Goal: Task Accomplishment & Management: Complete application form

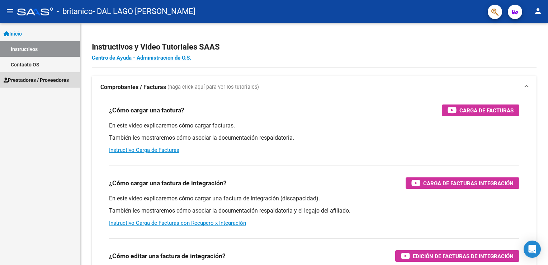
click at [57, 74] on link "Prestadores / Proveedores" at bounding box center [40, 79] width 80 height 15
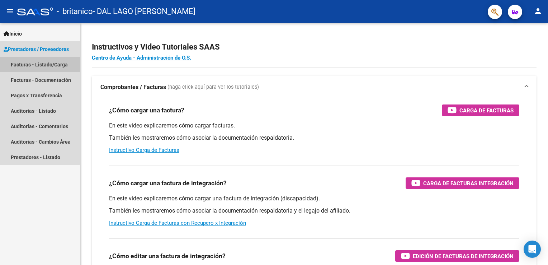
click at [32, 69] on link "Facturas - Listado/Carga" at bounding box center [40, 64] width 80 height 15
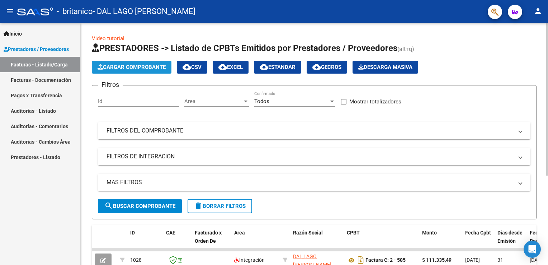
click at [147, 64] on span "Cargar Comprobante" at bounding box center [132, 67] width 68 height 6
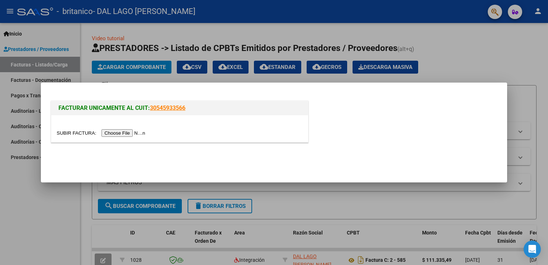
click at [123, 130] on input "file" at bounding box center [102, 133] width 91 height 8
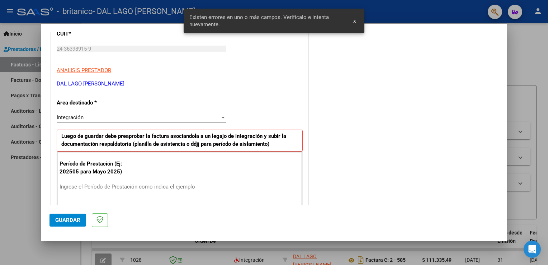
scroll to position [163, 0]
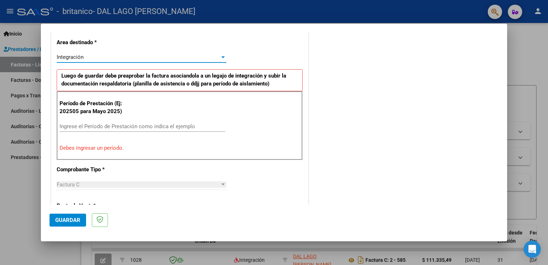
click at [193, 57] on div "Integración" at bounding box center [138, 57] width 163 height 6
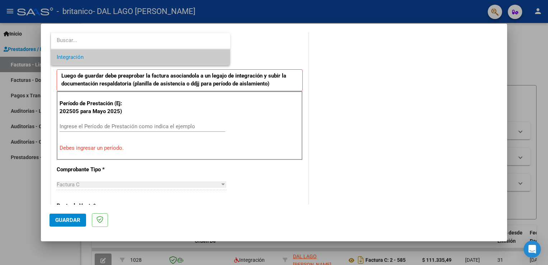
click at [246, 51] on div at bounding box center [274, 132] width 548 height 265
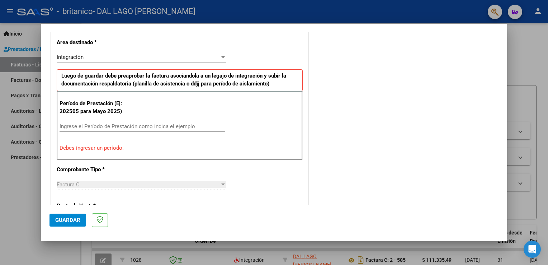
click at [112, 125] on input "Ingrese el Período de Prestación como indica el ejemplo" at bounding box center [143, 126] width 166 height 6
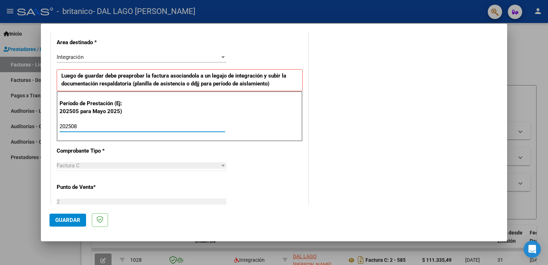
type input "202508"
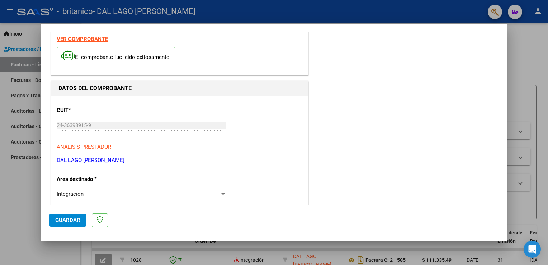
scroll to position [0, 0]
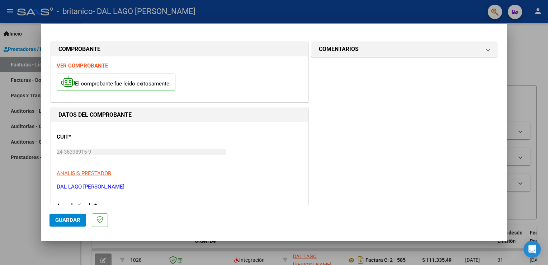
click at [88, 65] on strong "VER COMPROBANTE" at bounding box center [82, 65] width 51 height 6
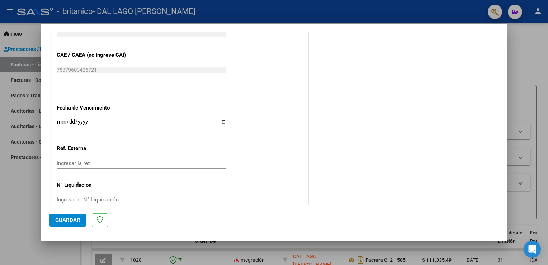
scroll to position [456, 0]
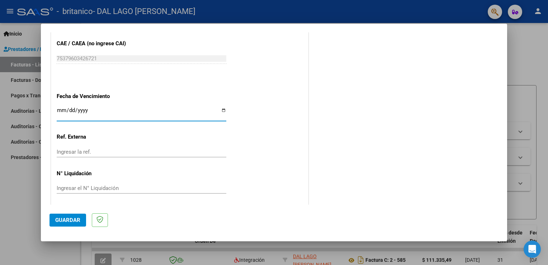
click at [220, 108] on input "Ingresar la fecha" at bounding box center [142, 112] width 170 height 11
type input "[DATE]"
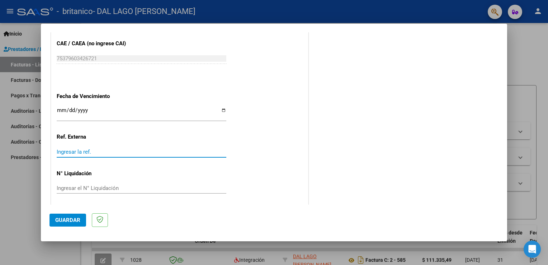
click at [102, 149] on input "Ingresar la ref." at bounding box center [142, 151] width 170 height 6
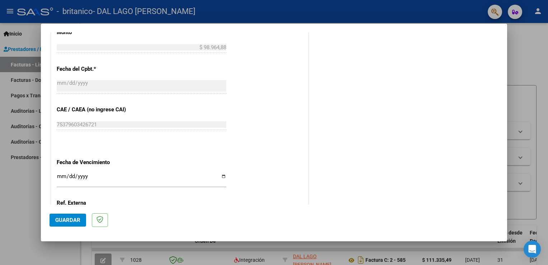
scroll to position [458, 0]
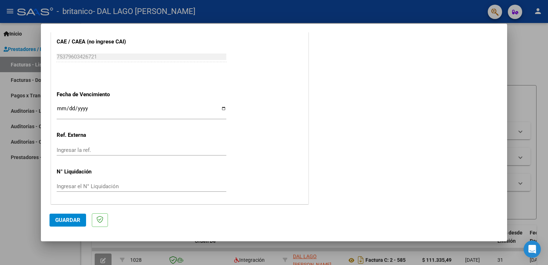
click at [58, 216] on button "Guardar" at bounding box center [67, 219] width 37 height 13
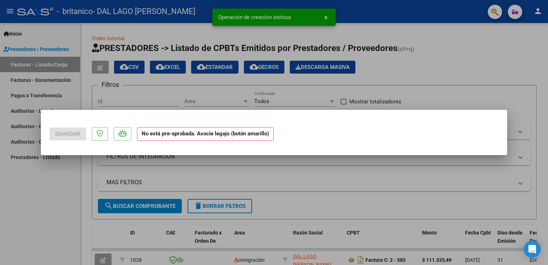
scroll to position [0, 0]
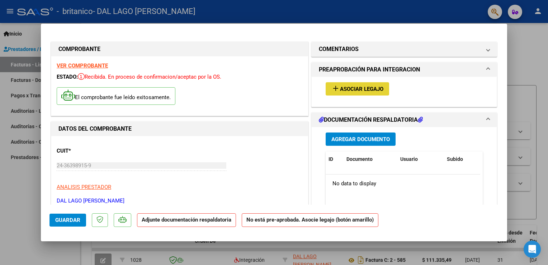
click at [373, 90] on span "Asociar Legajo" at bounding box center [361, 89] width 43 height 6
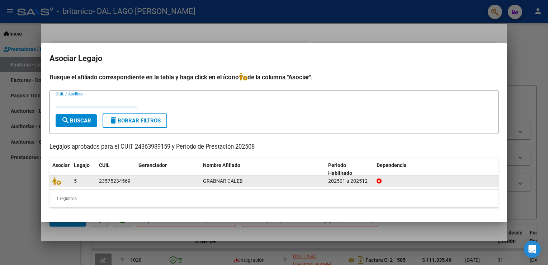
click at [199, 180] on datatable-body-cell "-" at bounding box center [168, 180] width 65 height 11
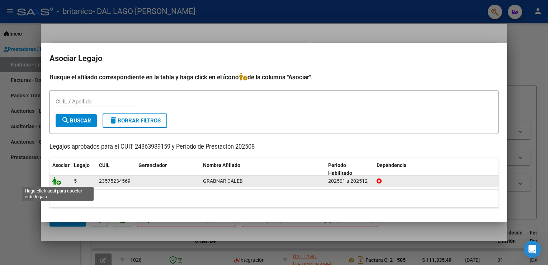
click at [55, 181] on icon at bounding box center [56, 181] width 9 height 8
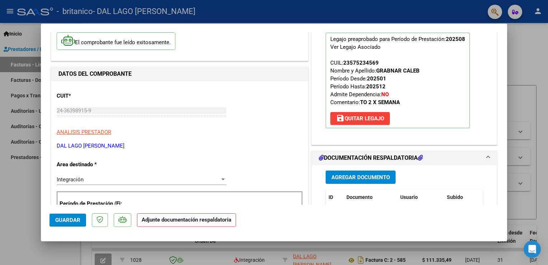
scroll to position [54, 0]
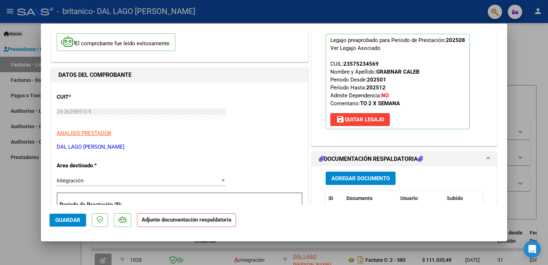
click at [367, 179] on span "Agregar Documento" at bounding box center [360, 178] width 58 height 6
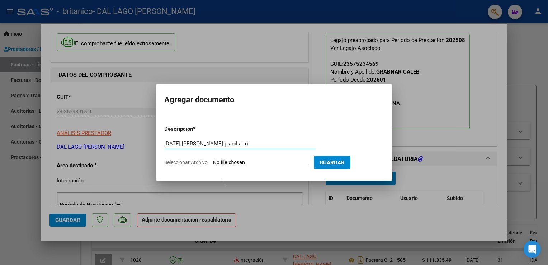
type input "[DATE] [PERSON_NAME] planilla to"
click at [336, 164] on span "Guardar" at bounding box center [332, 162] width 25 height 6
click at [277, 159] on app-file-uploader "Seleccionar Archivo" at bounding box center [239, 162] width 150 height 6
click at [245, 159] on app-file-uploader "Seleccionar Archivo" at bounding box center [239, 162] width 150 height 6
click at [230, 159] on input "Seleccionar Archivo" at bounding box center [260, 162] width 95 height 7
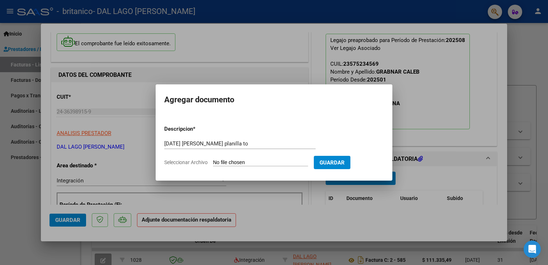
type input "C:\fakepath\[DATE] [PERSON_NAME] planilla to.pdf"
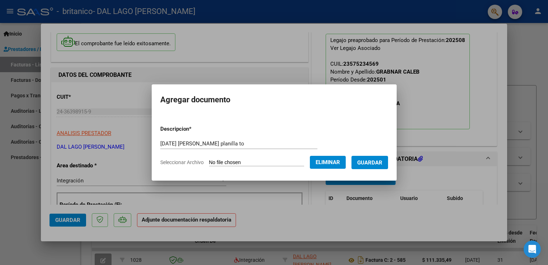
click at [367, 159] on span "Guardar" at bounding box center [369, 162] width 25 height 6
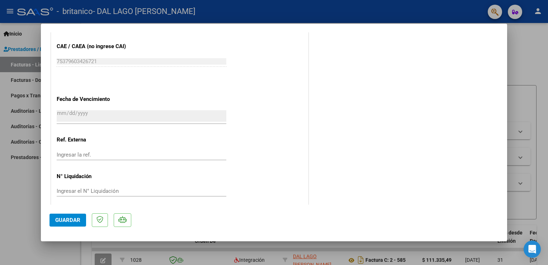
scroll to position [469, 0]
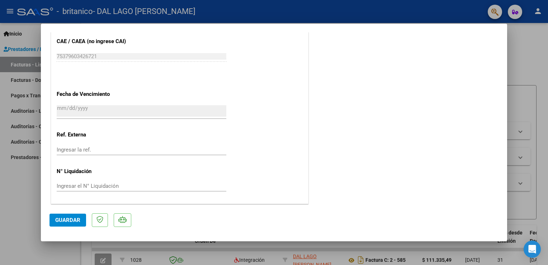
click at [72, 219] on span "Guardar" at bounding box center [67, 220] width 25 height 6
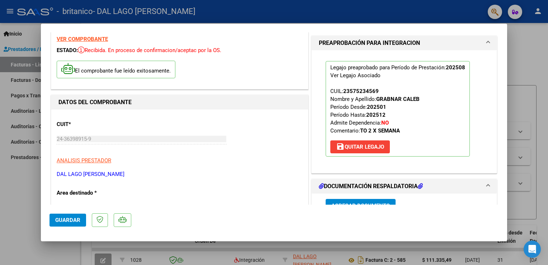
scroll to position [0, 0]
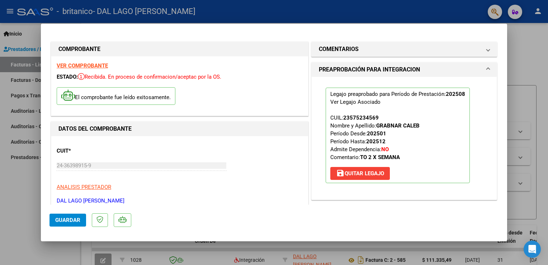
click at [526, 36] on div at bounding box center [274, 132] width 548 height 265
type input "$ 0,00"
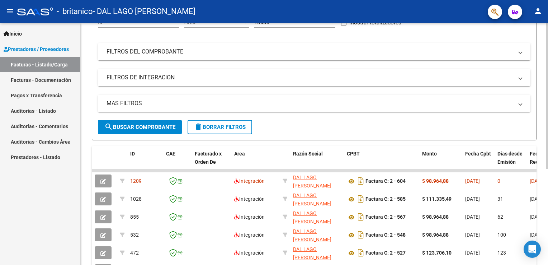
scroll to position [95, 0]
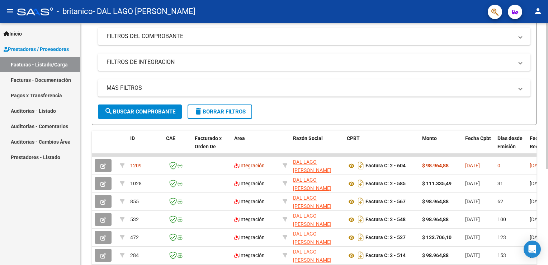
click at [548, 216] on html "menu - britanico - DAL LAGO [PERSON_NAME] person Inicio Instructivos Contacto O…" at bounding box center [274, 132] width 548 height 265
